Goal: Use online tool/utility: Utilize a website feature to perform a specific function

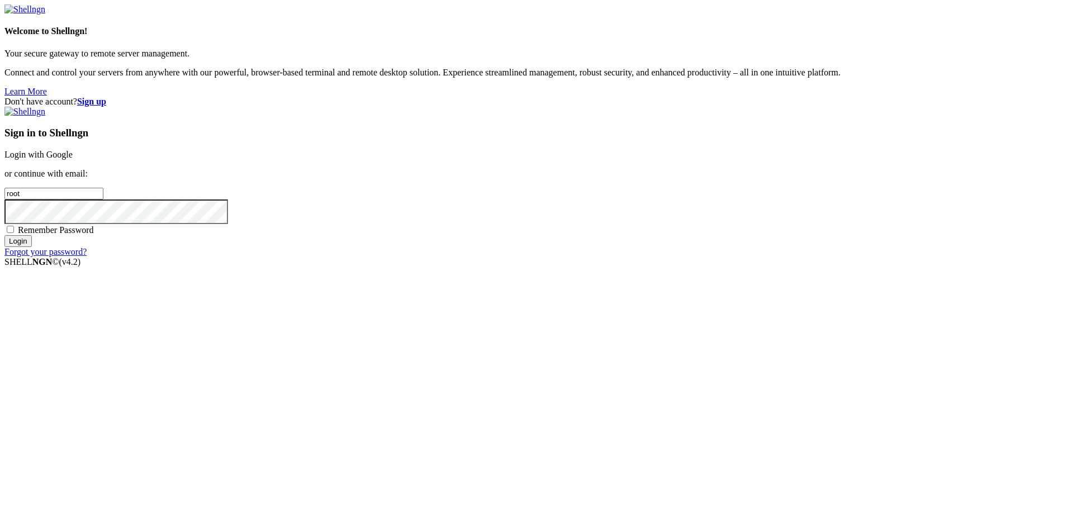
click at [73, 159] on link "Login with Google" at bounding box center [38, 154] width 68 height 9
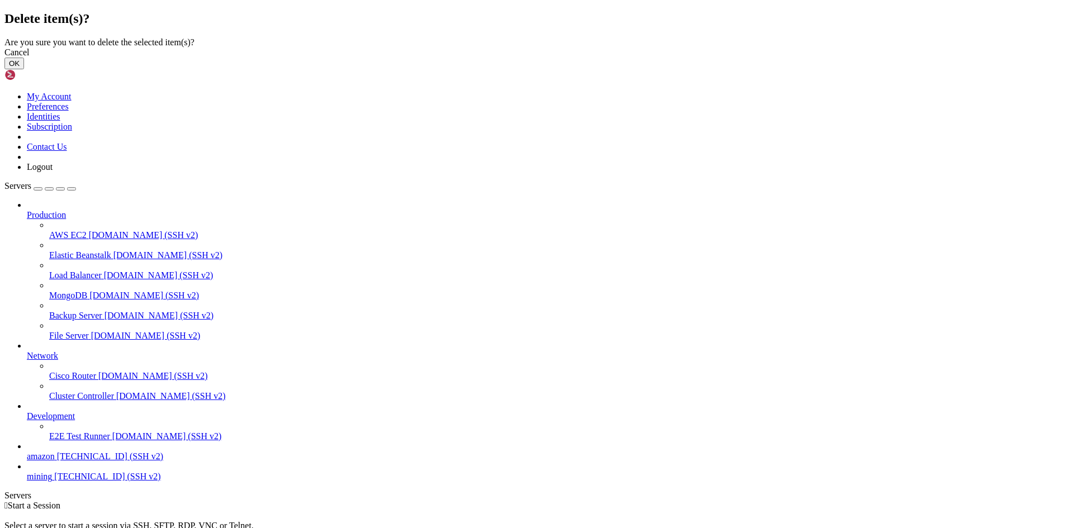
click at [24, 69] on button "OK" at bounding box center [14, 64] width 20 height 12
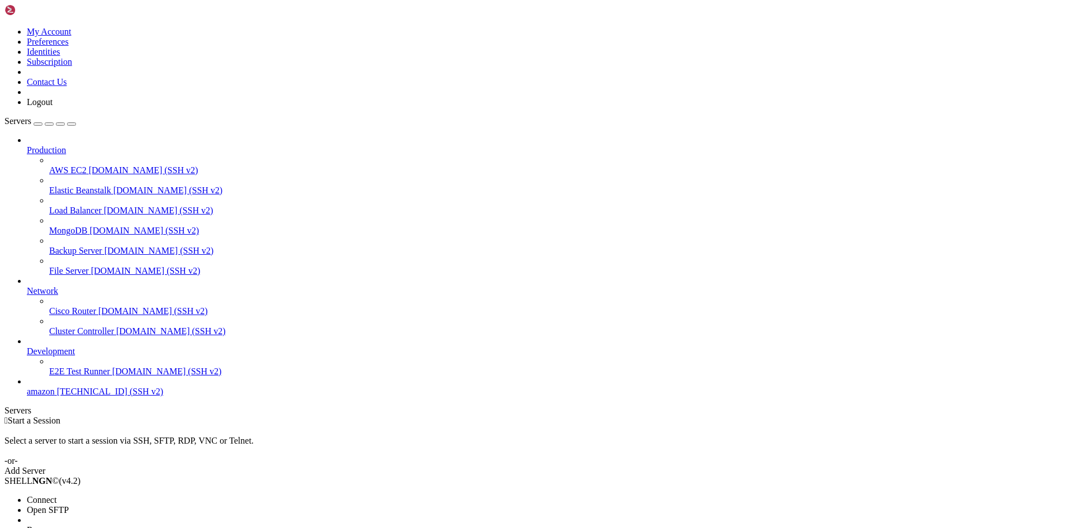
click at [56, 495] on span "Connect" at bounding box center [42, 499] width 30 height 9
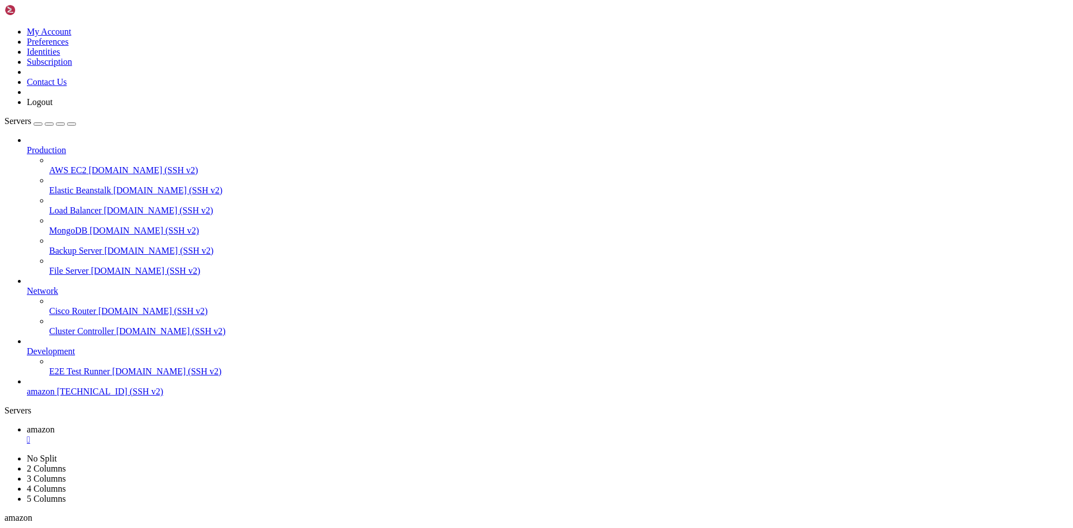
click at [201, 435] on div "" at bounding box center [548, 440] width 1042 height 10
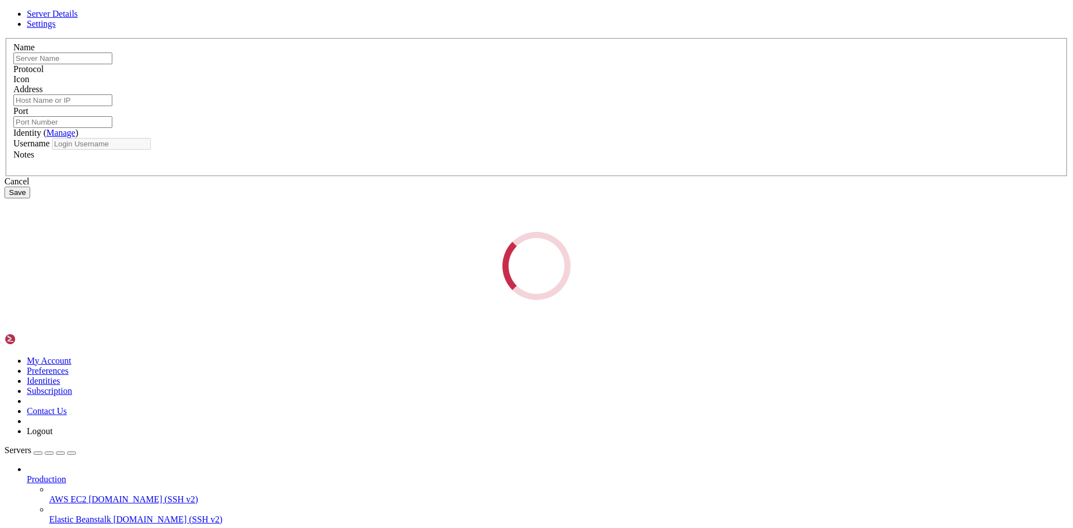
type input "amazon"
type input "[TECHNICAL_ID]"
type input "22"
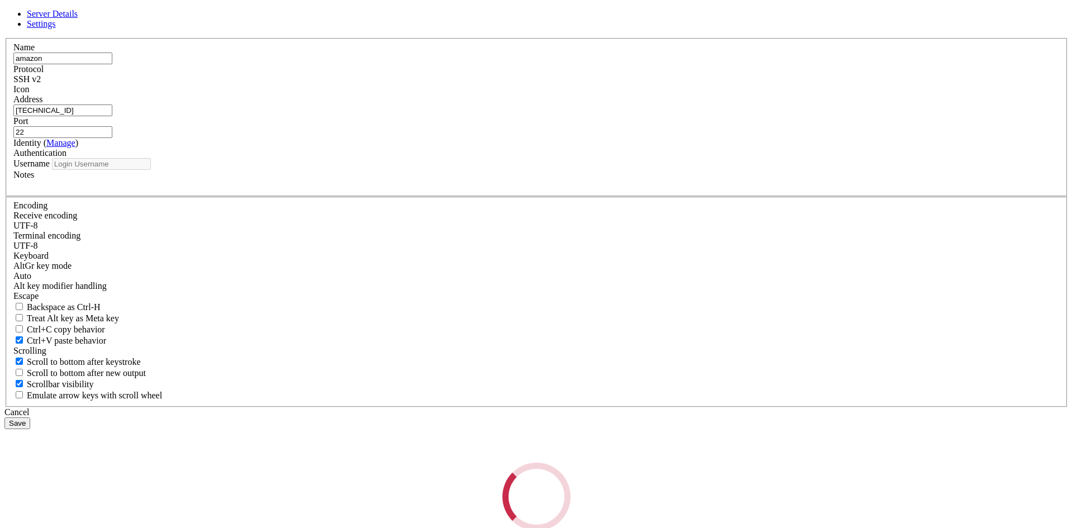
type input "root"
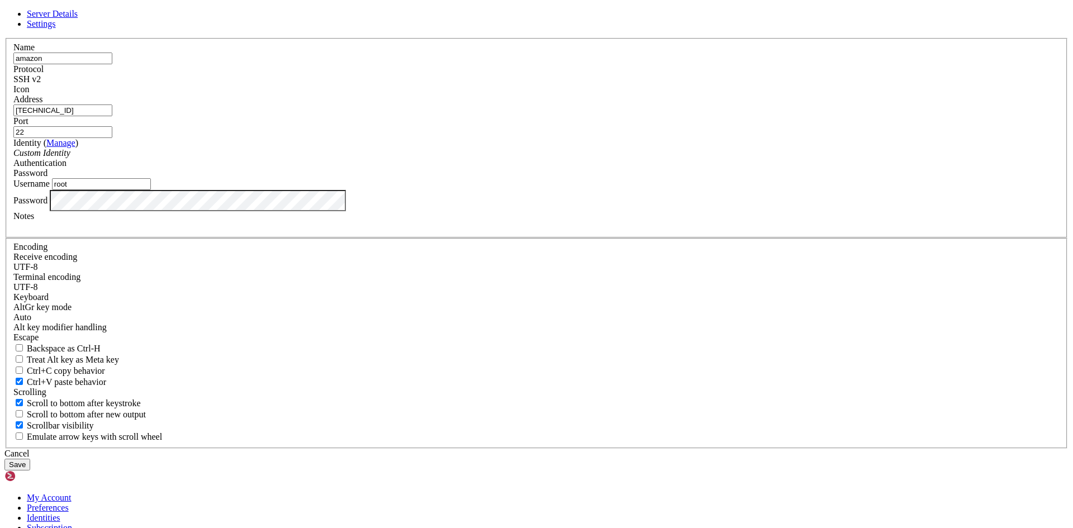
click at [112, 116] on input "[TECHNICAL_ID]" at bounding box center [62, 110] width 99 height 12
paste input "[TECHNICAL_ID]"
type input "[TECHNICAL_ID]"
click at [112, 64] on input "amazon" at bounding box center [62, 59] width 99 height 12
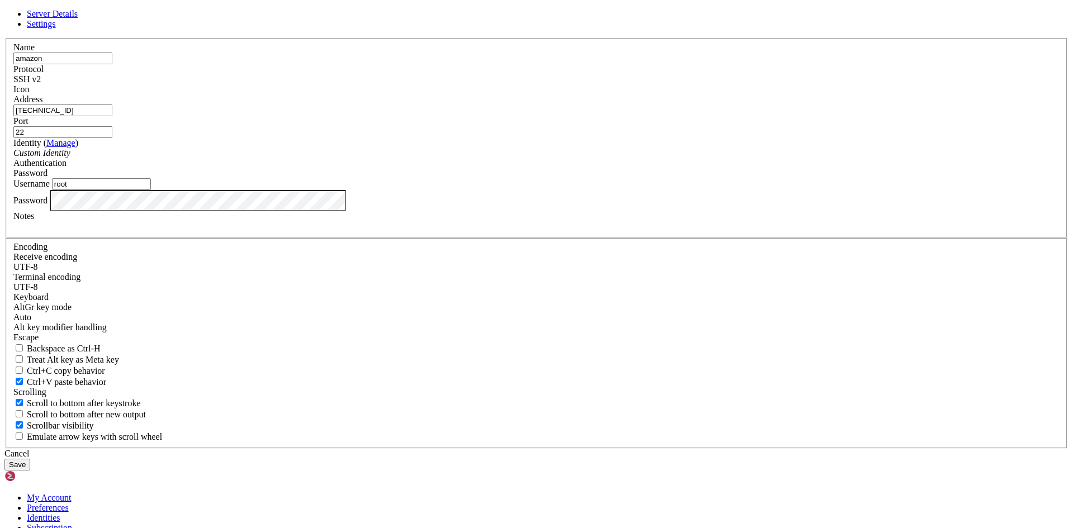
click at [112, 64] on input "amazon" at bounding box center [62, 59] width 99 height 12
type input "mining"
click at [30, 459] on button "Save" at bounding box center [17, 465] width 26 height 12
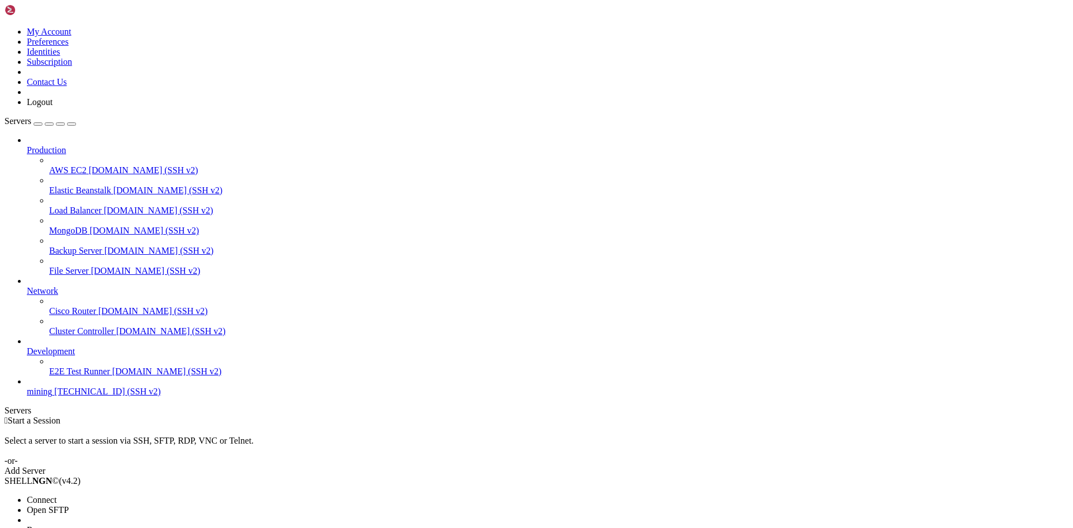
click at [56, 495] on span "Connect" at bounding box center [42, 499] width 30 height 9
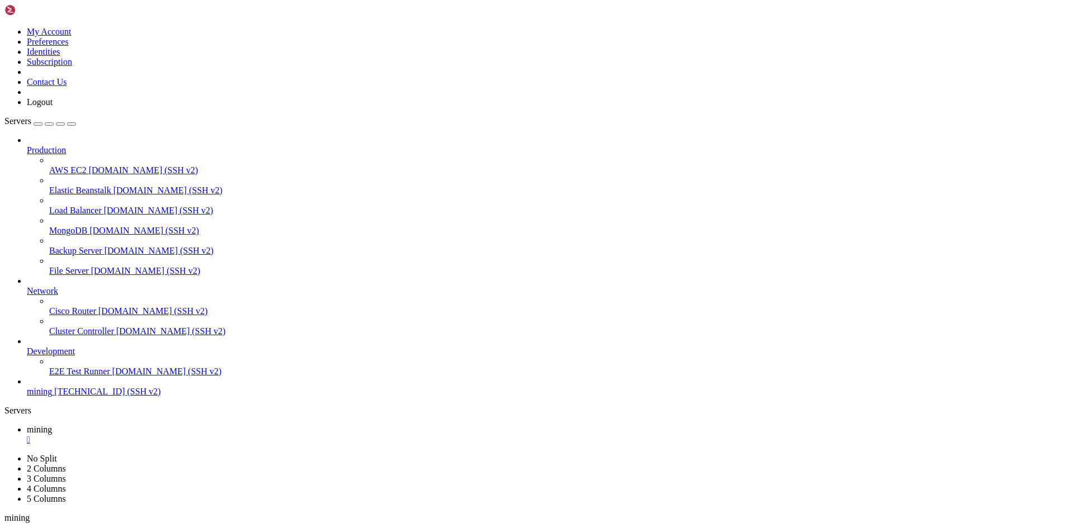
click at [194, 435] on div "" at bounding box center [548, 440] width 1042 height 10
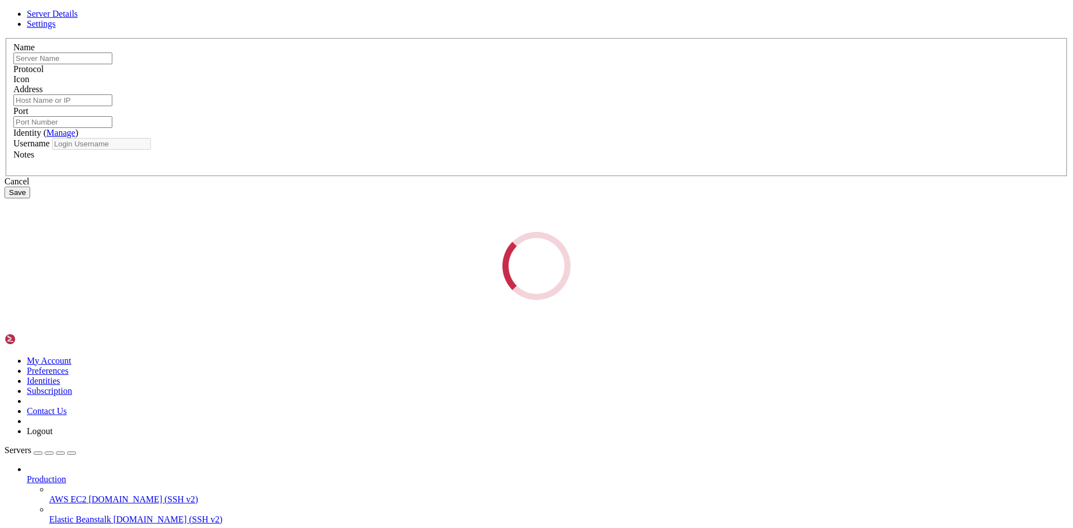
type input "mining"
type input "[TECHNICAL_ID]"
type input "22"
type input "root"
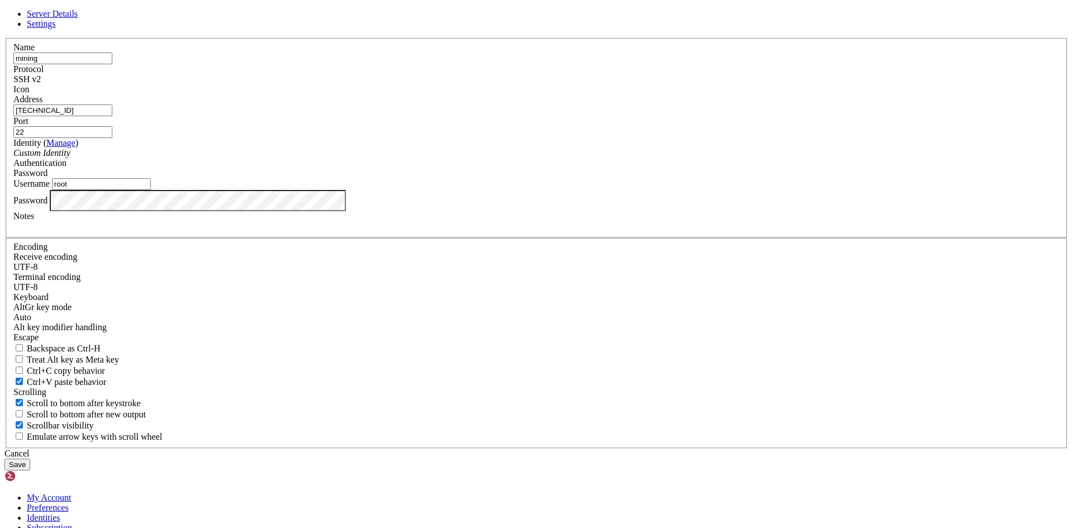
click at [112, 116] on input "[TECHNICAL_ID]" at bounding box center [62, 110] width 99 height 12
paste input "[TECHNICAL_ID]"
type input "[TECHNICAL_ID]"
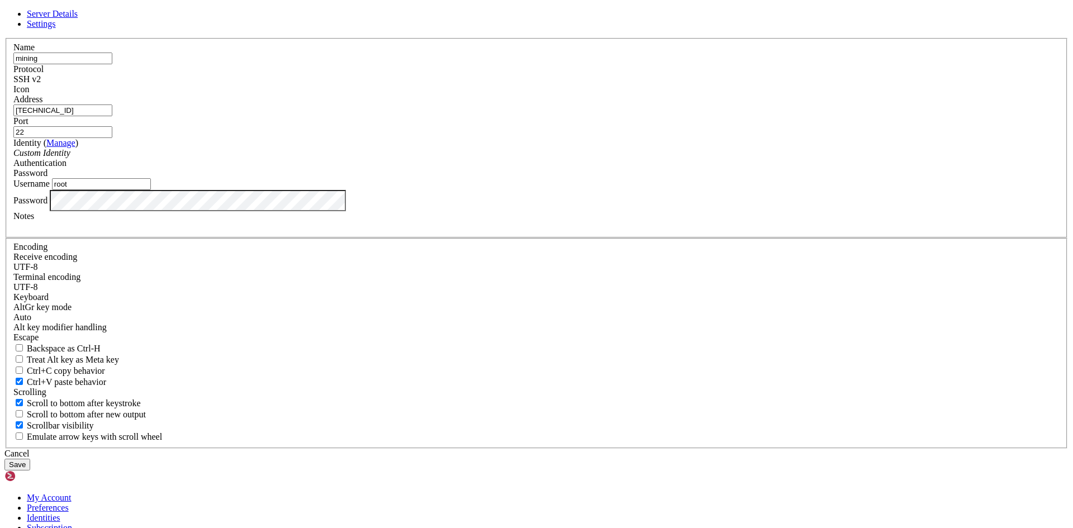
click at [30, 459] on button "Save" at bounding box center [17, 465] width 26 height 12
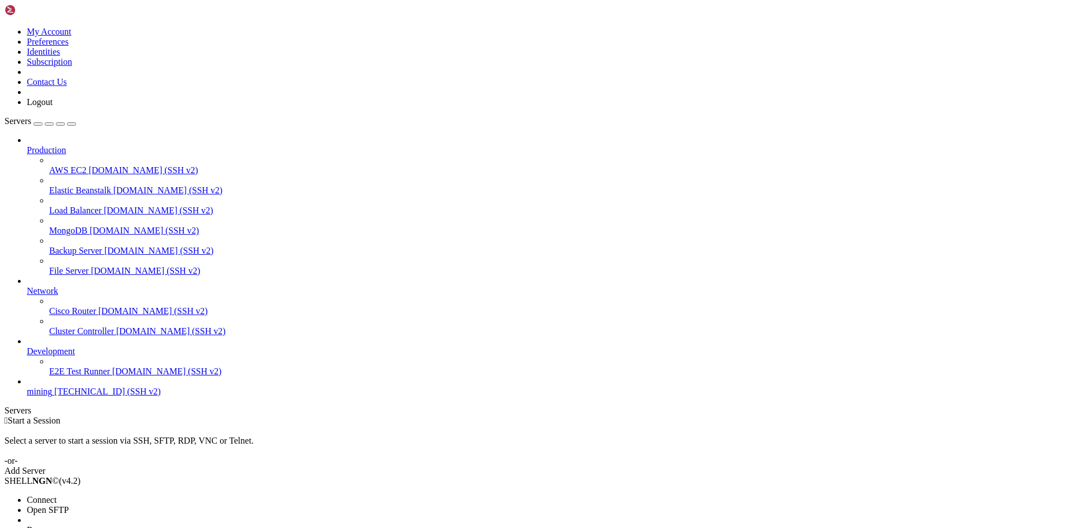
click at [83, 495] on li "Connect" at bounding box center [78, 500] width 102 height 10
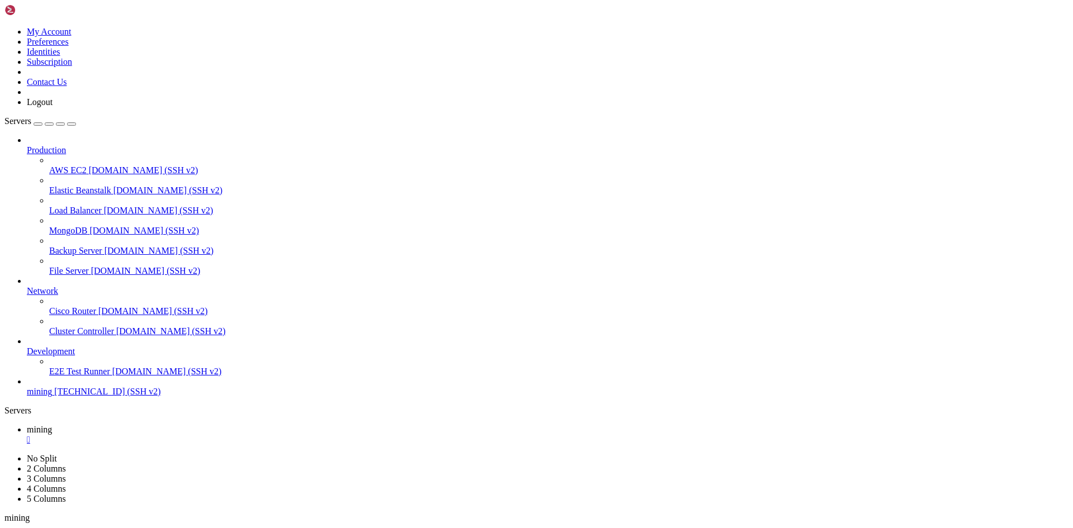
click at [193, 435] on div "" at bounding box center [548, 440] width 1042 height 10
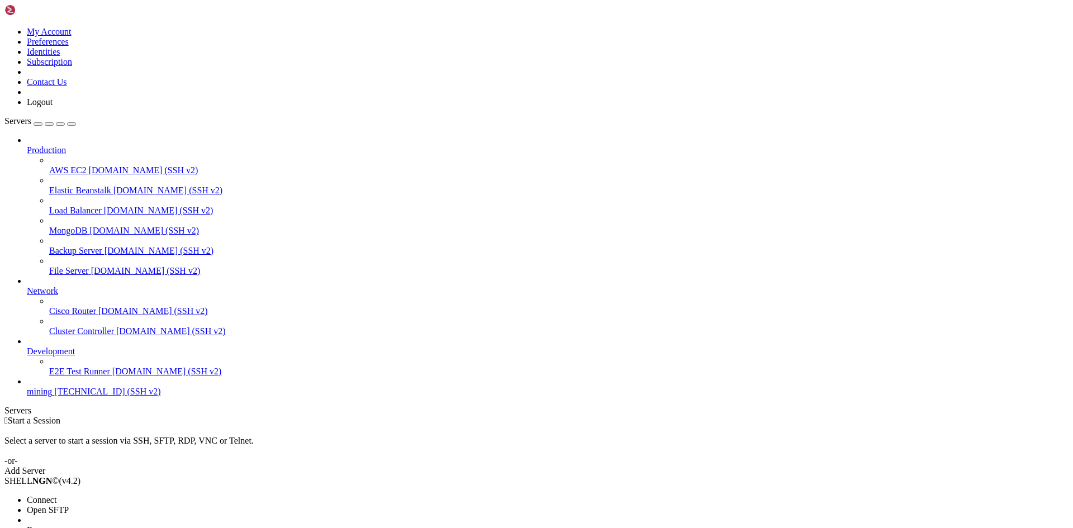
click at [56, 495] on span "Connect" at bounding box center [42, 499] width 30 height 9
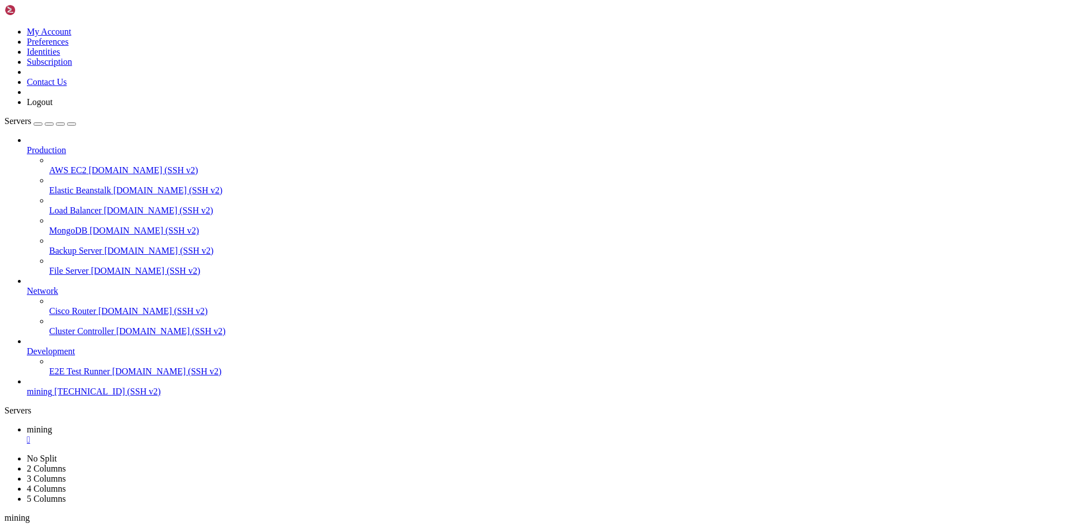
scroll to position [57, 0]
click at [193, 435] on div "" at bounding box center [548, 440] width 1042 height 10
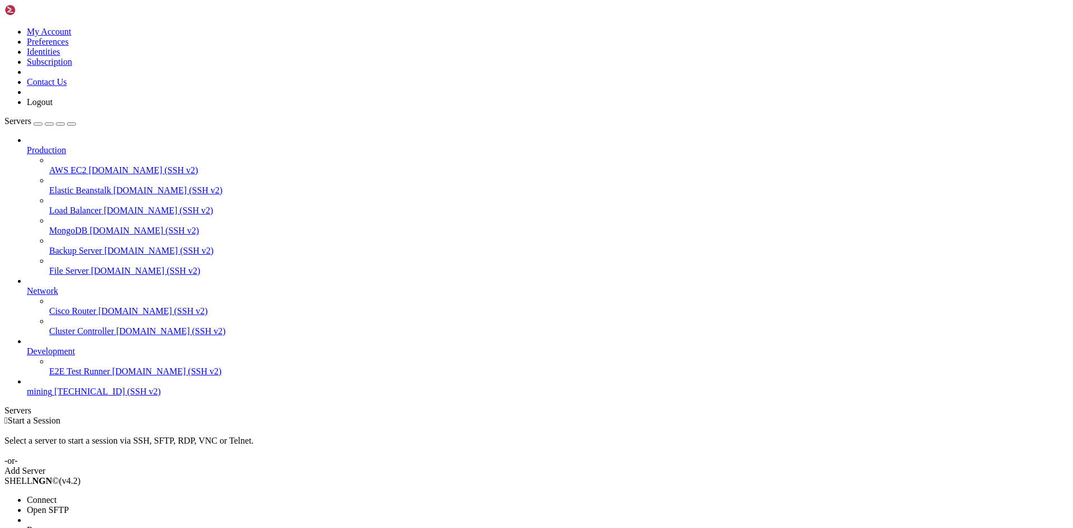
click at [56, 495] on span "Connect" at bounding box center [42, 499] width 30 height 9
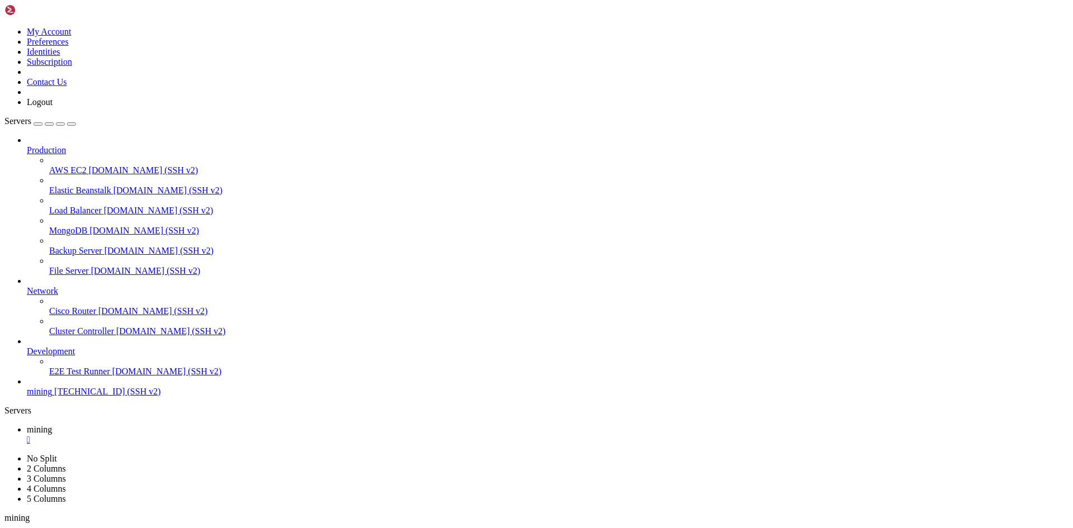
scroll to position [0, 0]
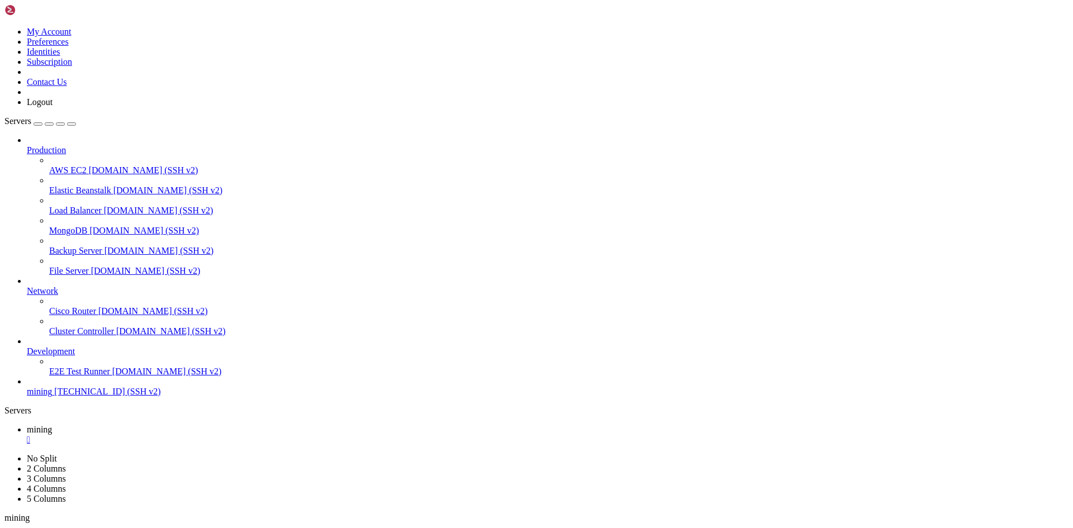
scroll to position [11, 2]
drag, startPoint x: 189, startPoint y: 707, endPoint x: 234, endPoint y: 709, distance: 45.3
copy x-row "screen -ls"
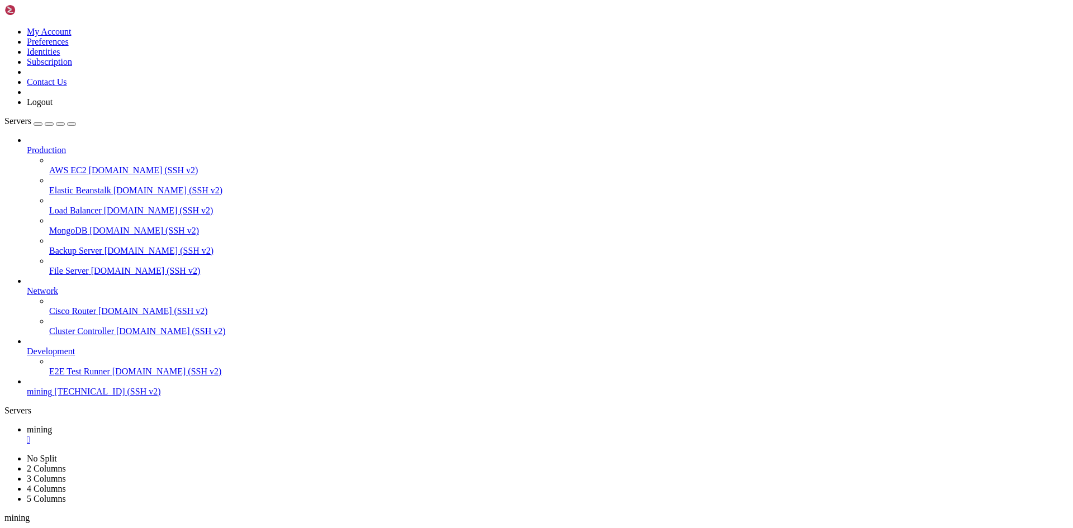
drag, startPoint x: 333, startPoint y: 904, endPoint x: 187, endPoint y: 849, distance: 155.8
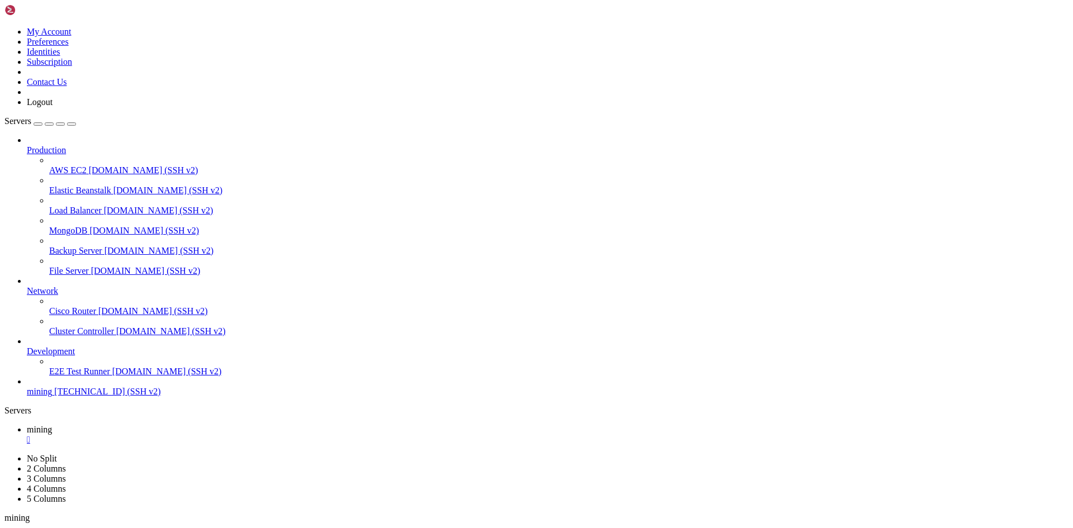
scroll to position [65297, 0]
drag, startPoint x: 389, startPoint y: 1121, endPoint x: 248, endPoint y: 1069, distance: 151.1
drag, startPoint x: 77, startPoint y: 679, endPoint x: 97, endPoint y: 679, distance: 20.1
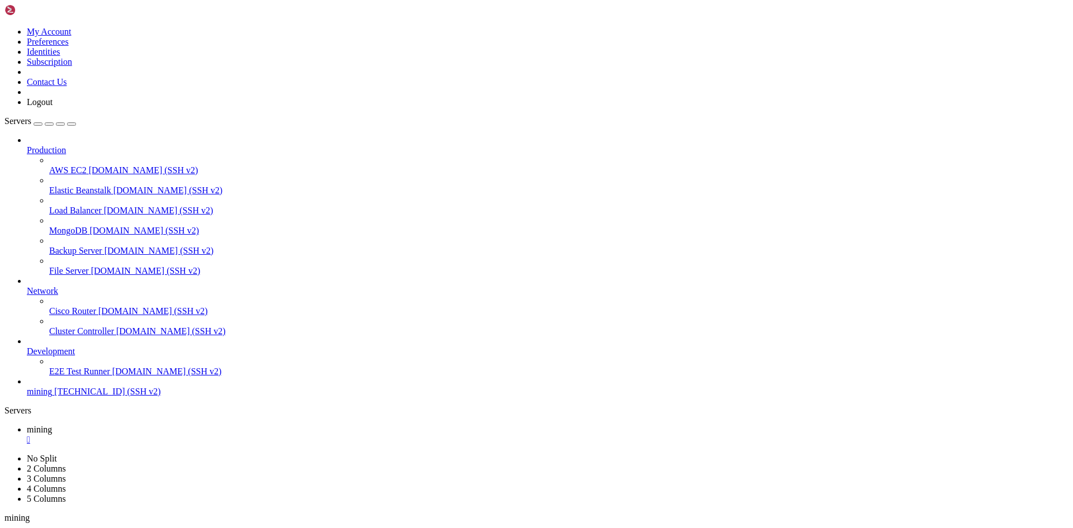
drag, startPoint x: 272, startPoint y: 1031, endPoint x: 197, endPoint y: 1032, distance: 74.3
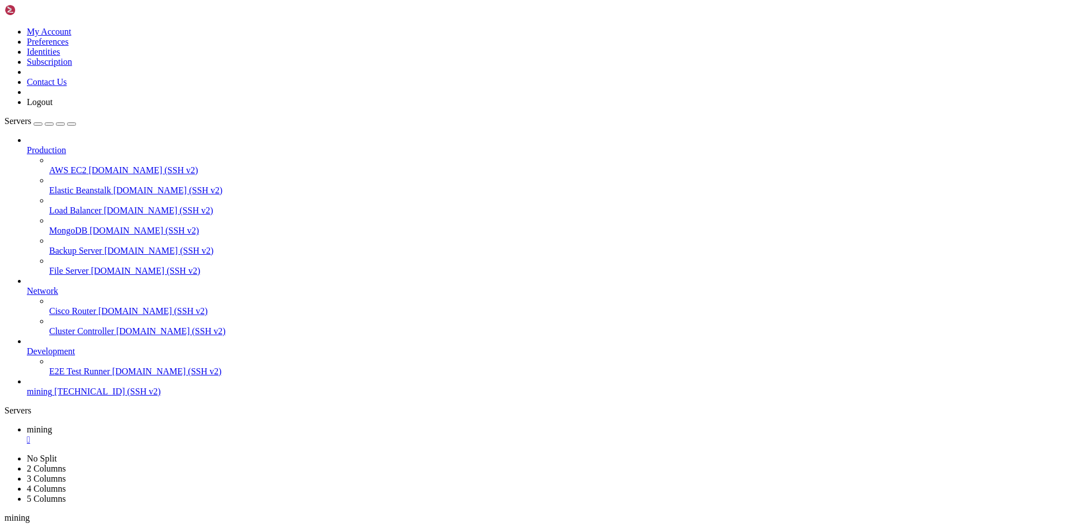
scroll to position [68593, 0]
drag, startPoint x: 274, startPoint y: 1034, endPoint x: 22, endPoint y: 1018, distance: 253.0
copy x-row "OPENCL disabled (failed to load OpenCL runtime)"
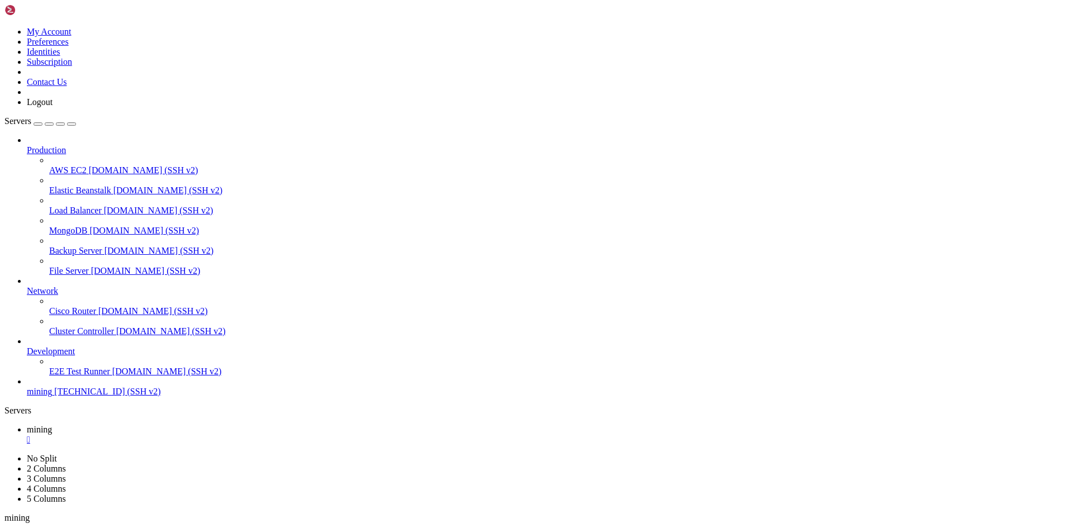
drag, startPoint x: 85, startPoint y: 1010, endPoint x: 574, endPoint y: 1010, distance: 488.4
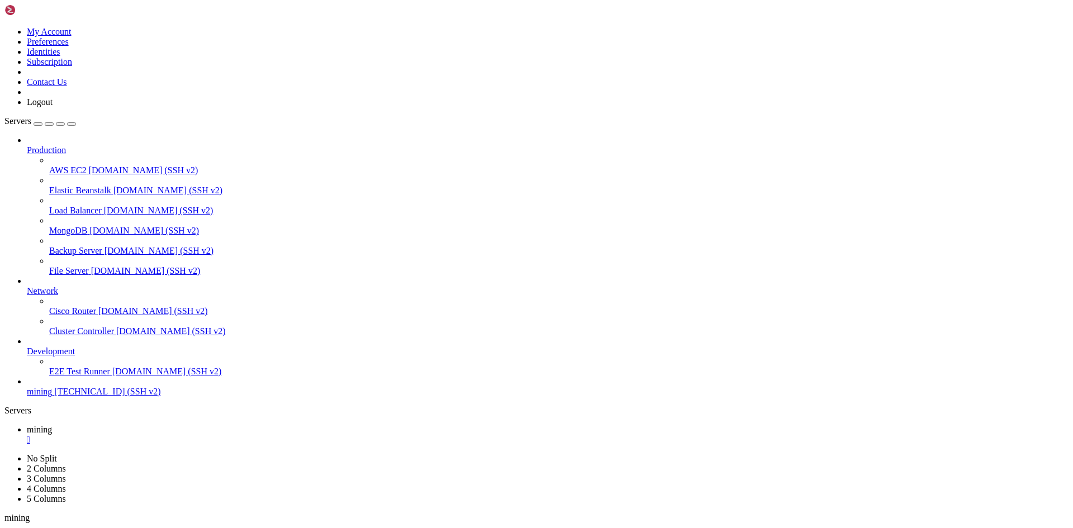
copy x-row "disabled (/root/xmrig/build/libxmrig-cuda.so: cannot open shared object file: N…"
drag, startPoint x: 25, startPoint y: 887, endPoint x: 48, endPoint y: 889, distance: 23.0
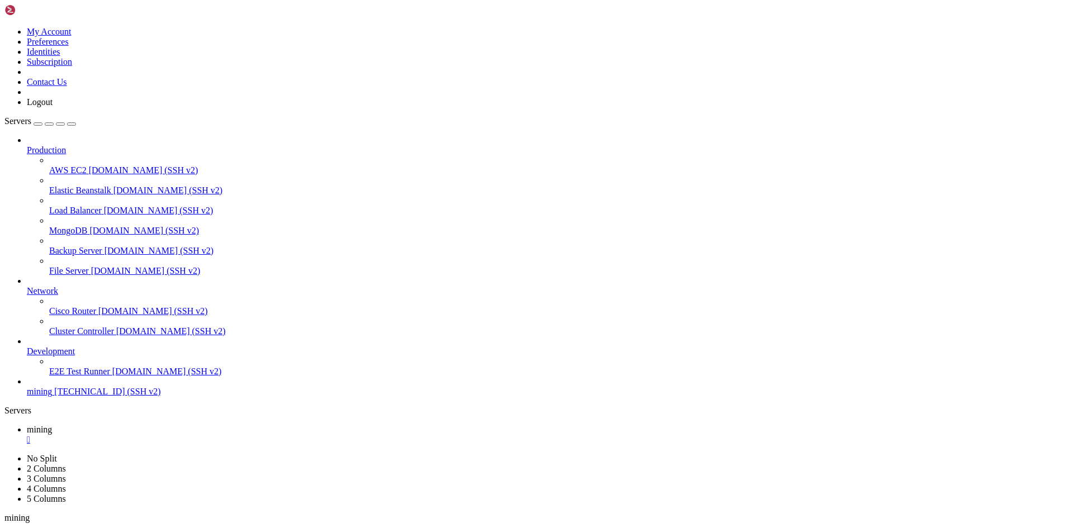
drag, startPoint x: 23, startPoint y: 889, endPoint x: 569, endPoint y: 891, distance: 545.9
copy x-row "CUDA disabled (/root/xmrig/build/libxmrig-cuda.so: cannot open shared object fi…"
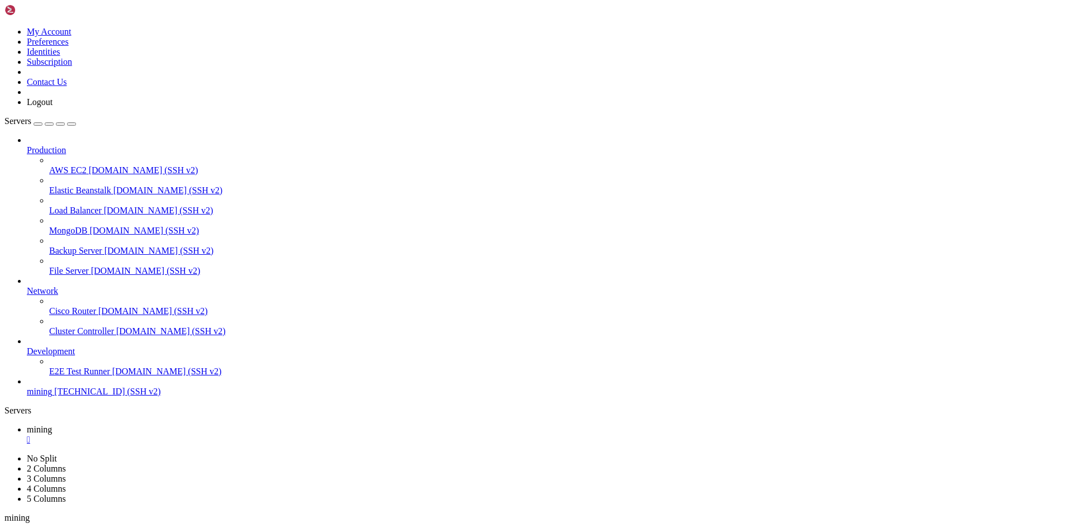
drag, startPoint x: 133, startPoint y: 840, endPoint x: 291, endPoint y: 843, distance: 158.1
drag, startPoint x: 216, startPoint y: 840, endPoint x: 132, endPoint y: 840, distance: 83.3
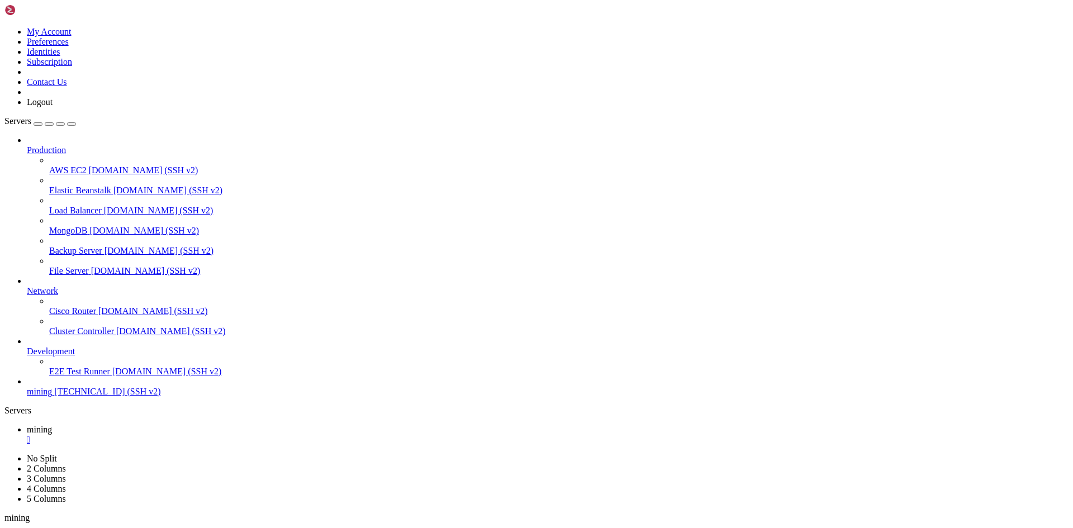
drag, startPoint x: 351, startPoint y: 1105, endPoint x: 207, endPoint y: 1050, distance: 154.2
drag, startPoint x: 216, startPoint y: 839, endPoint x: 286, endPoint y: 842, distance: 70.5
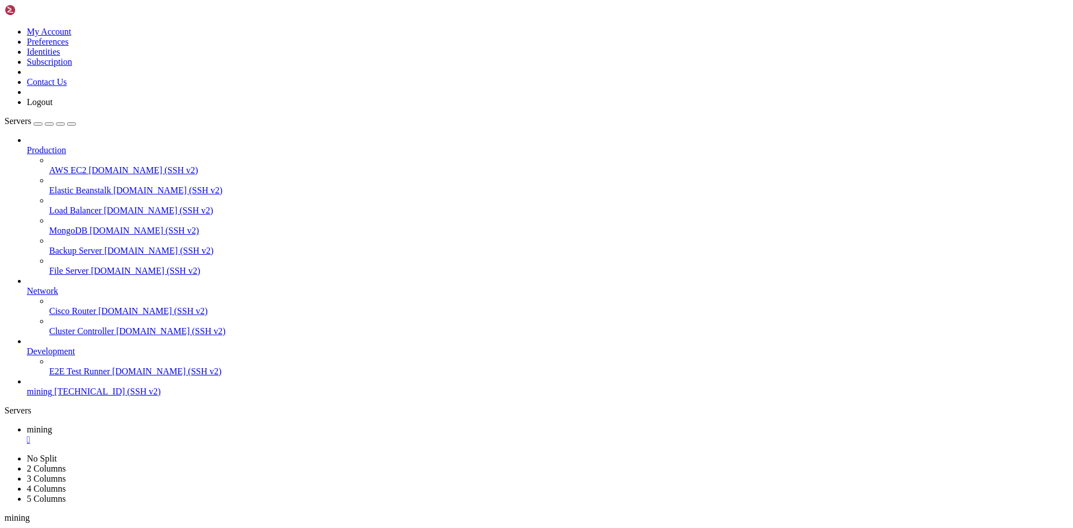
drag, startPoint x: 290, startPoint y: 841, endPoint x: 217, endPoint y: 840, distance: 73.2
copy span "libxmrig-cuda.so"
drag, startPoint x: 216, startPoint y: 831, endPoint x: 281, endPoint y: 831, distance: 64.3
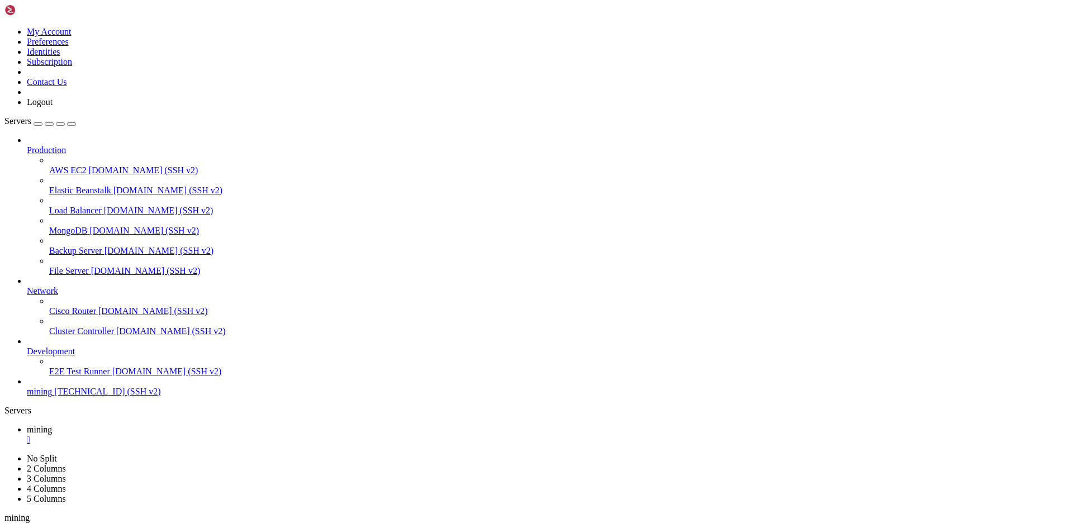
copy span "libxmrig-cuda.so"
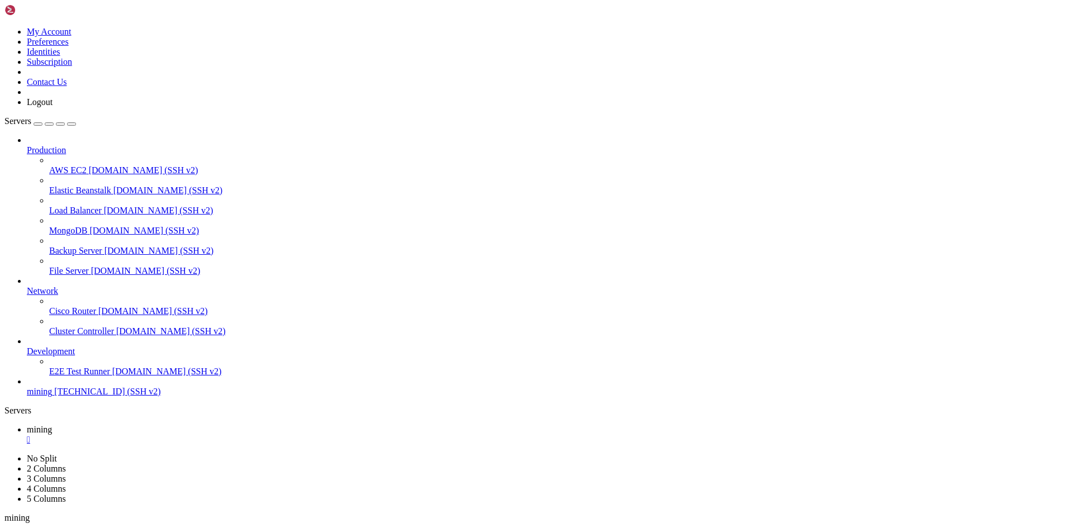
drag, startPoint x: 216, startPoint y: 973, endPoint x: 440, endPoint y: 972, distance: 224.1
